Goal: Information Seeking & Learning: Learn about a topic

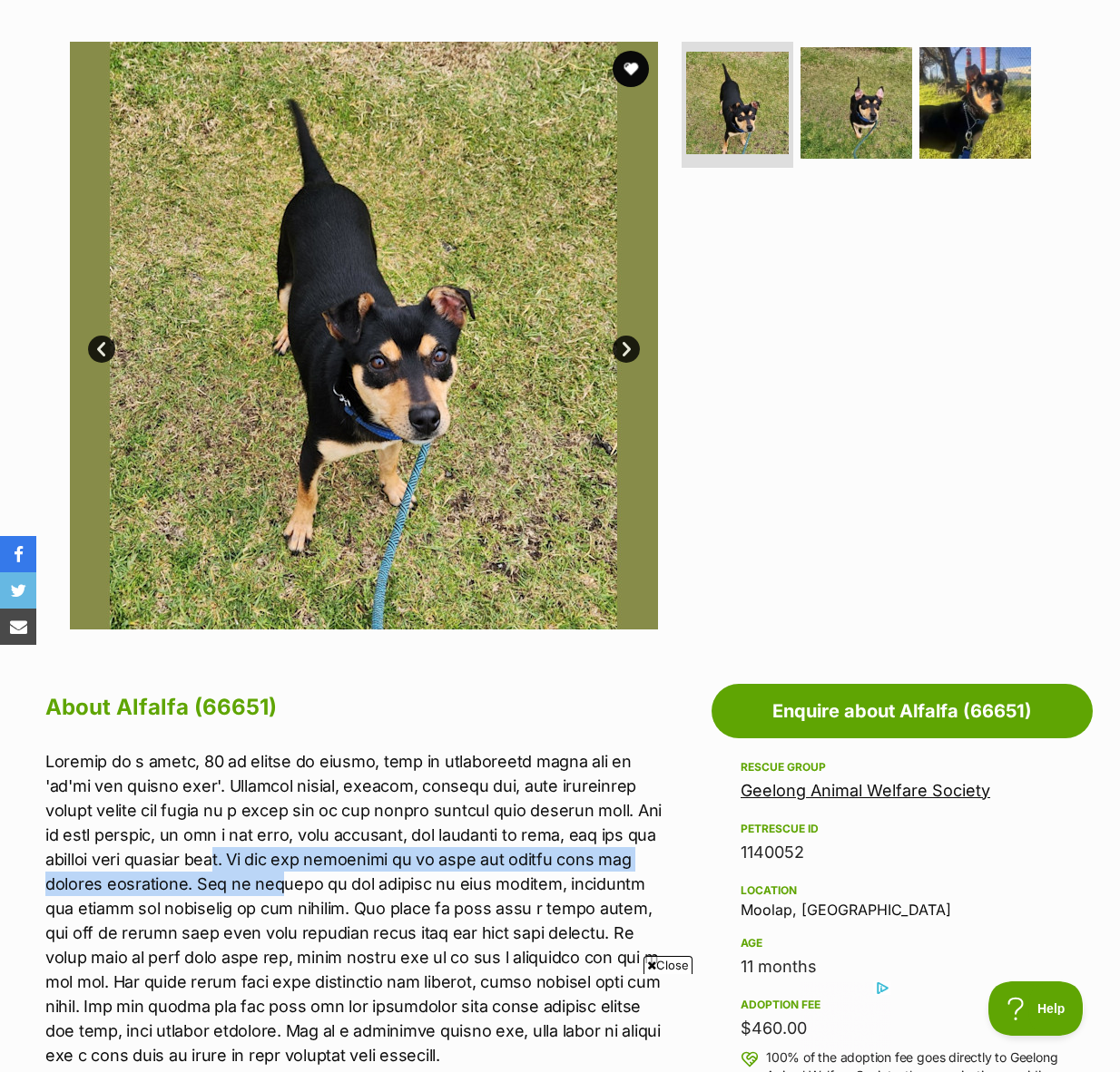
drag, startPoint x: 257, startPoint y: 860, endPoint x: 283, endPoint y: 875, distance: 30.0
click at [283, 875] on p at bounding box center [355, 908] width 621 height 318
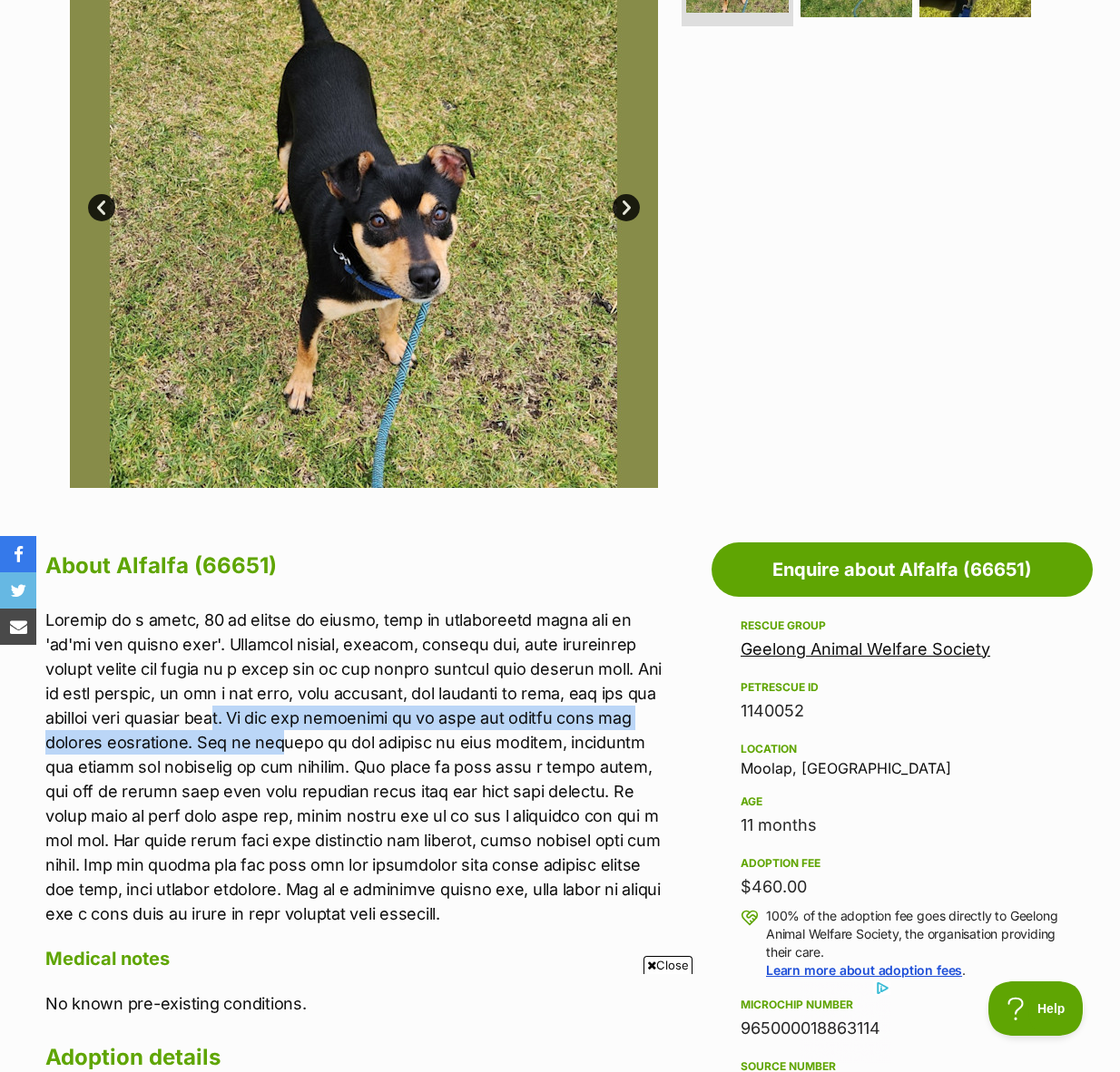
scroll to position [486, 0]
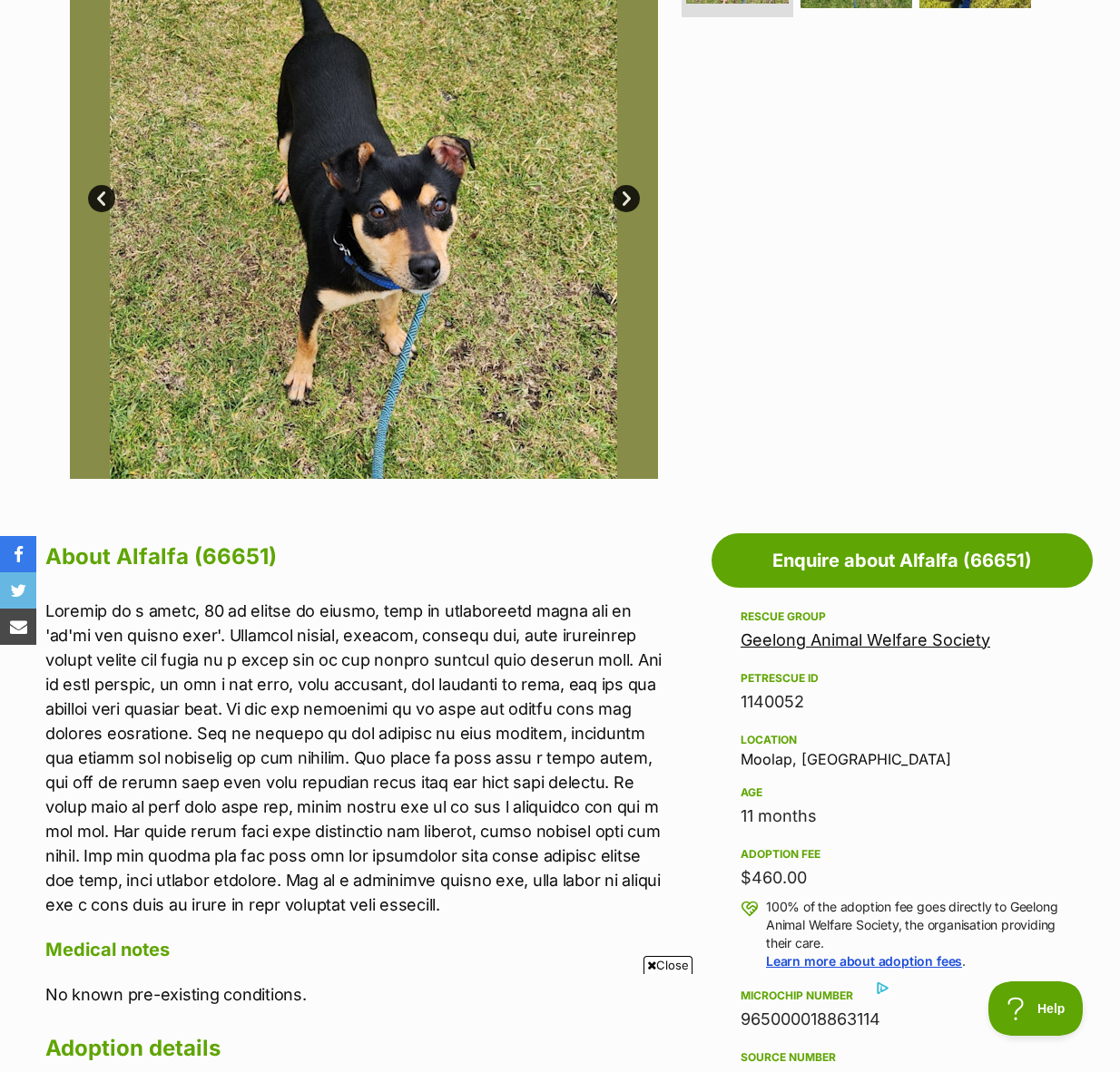
click at [178, 812] on p at bounding box center [355, 758] width 621 height 318
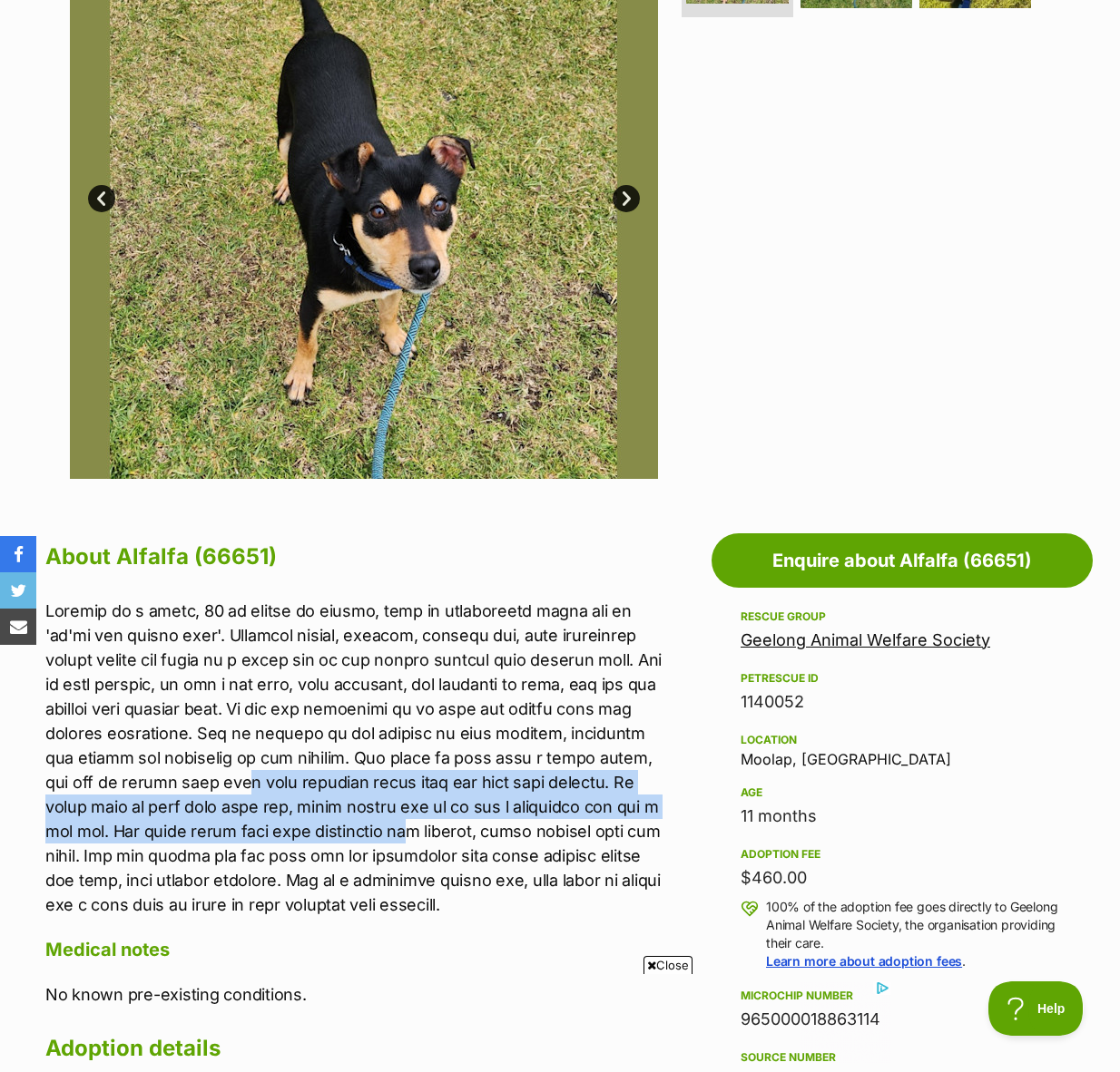
drag, startPoint x: 200, startPoint y: 792, endPoint x: 326, endPoint y: 820, distance: 129.1
click at [326, 820] on p at bounding box center [355, 758] width 621 height 318
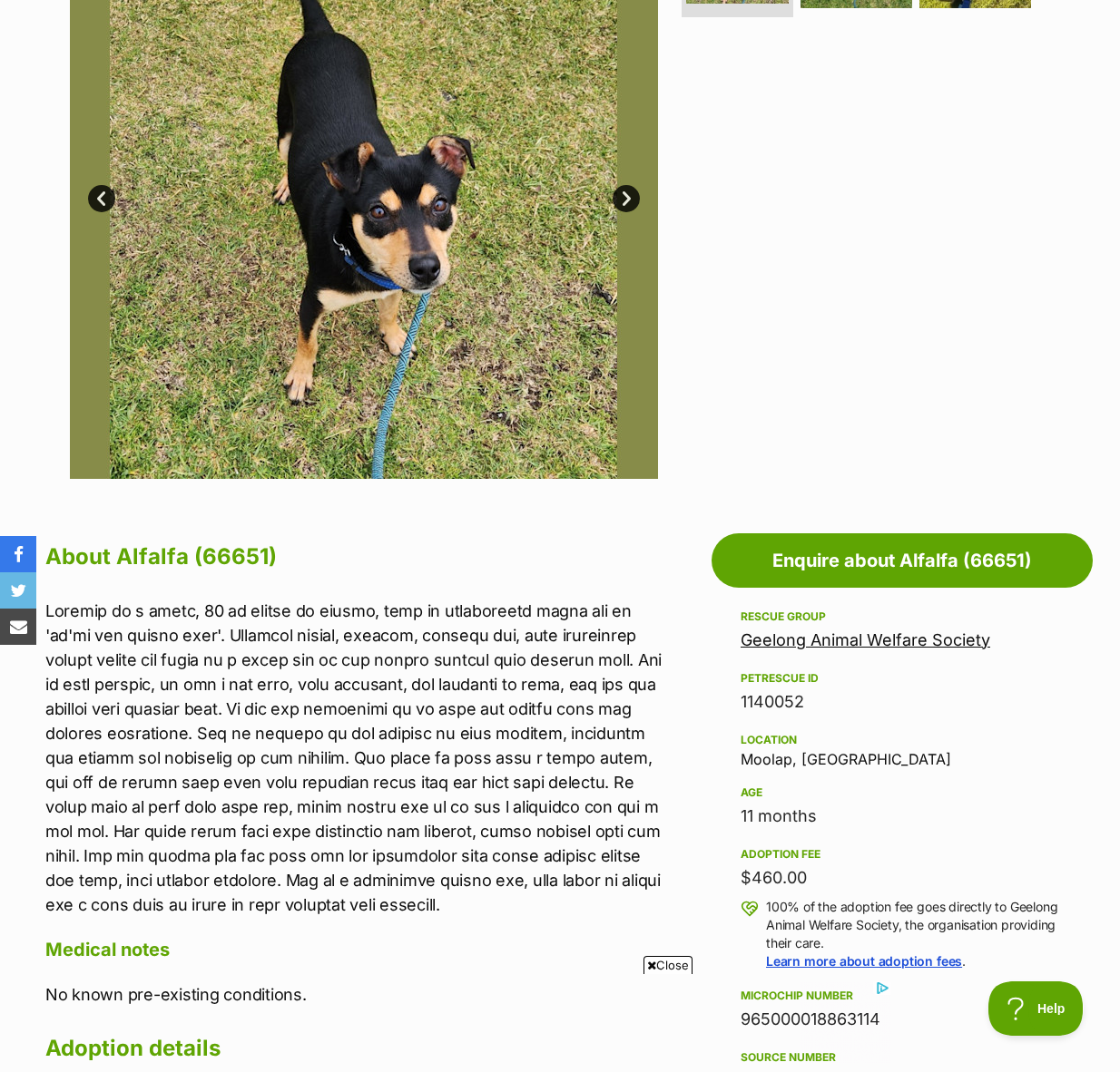
click at [358, 825] on p at bounding box center [355, 758] width 621 height 318
drag, startPoint x: 480, startPoint y: 844, endPoint x: 505, endPoint y: 838, distance: 25.7
click at [483, 843] on p at bounding box center [355, 758] width 621 height 318
click at [205, 776] on p at bounding box center [355, 758] width 621 height 318
click at [356, 862] on p at bounding box center [355, 758] width 621 height 318
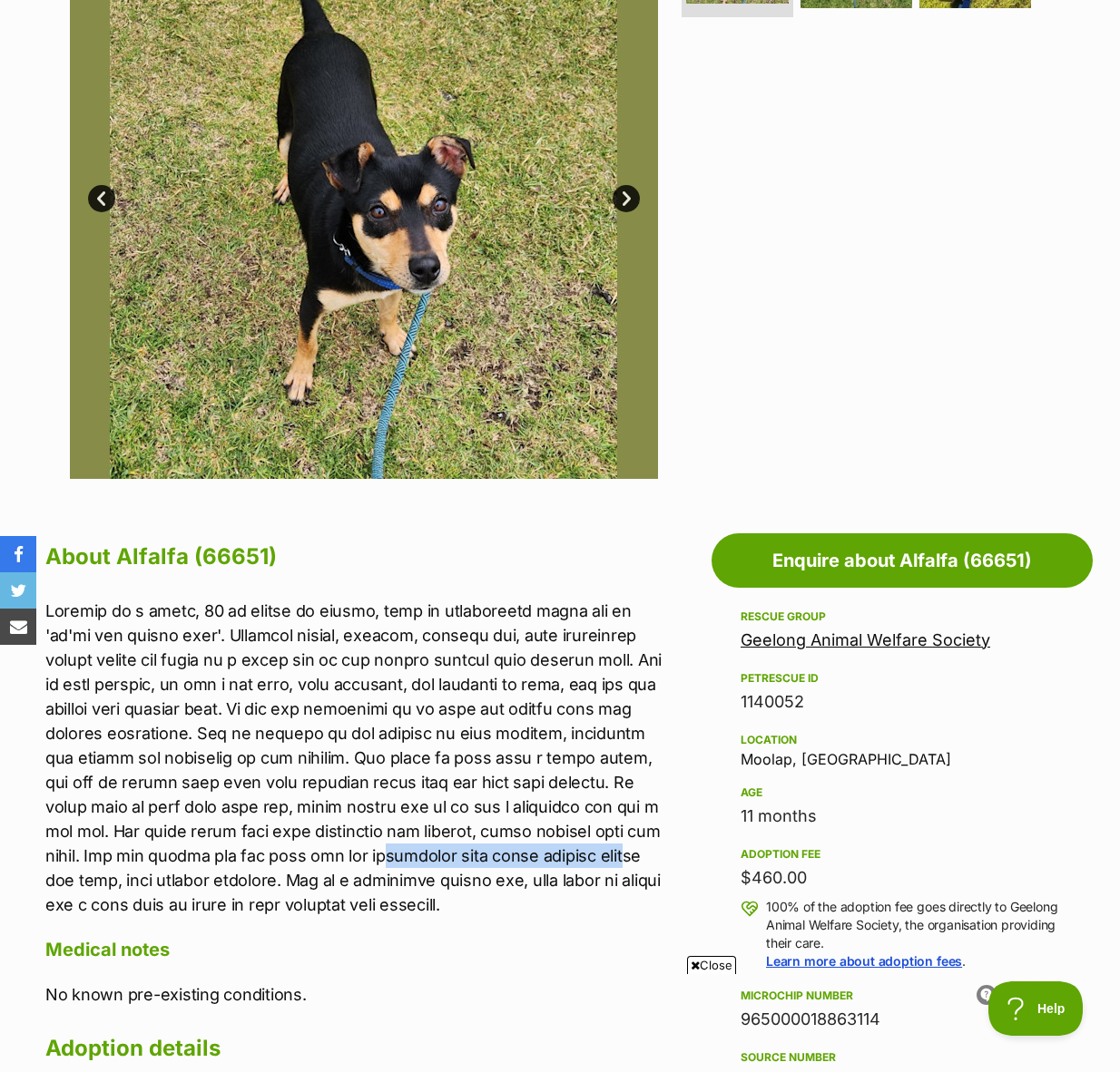
scroll to position [0, 0]
drag, startPoint x: 508, startPoint y: 862, endPoint x: 537, endPoint y: 865, distance: 29.2
click at [537, 865] on p at bounding box center [355, 758] width 621 height 318
